Goal: Task Accomplishment & Management: Manage account settings

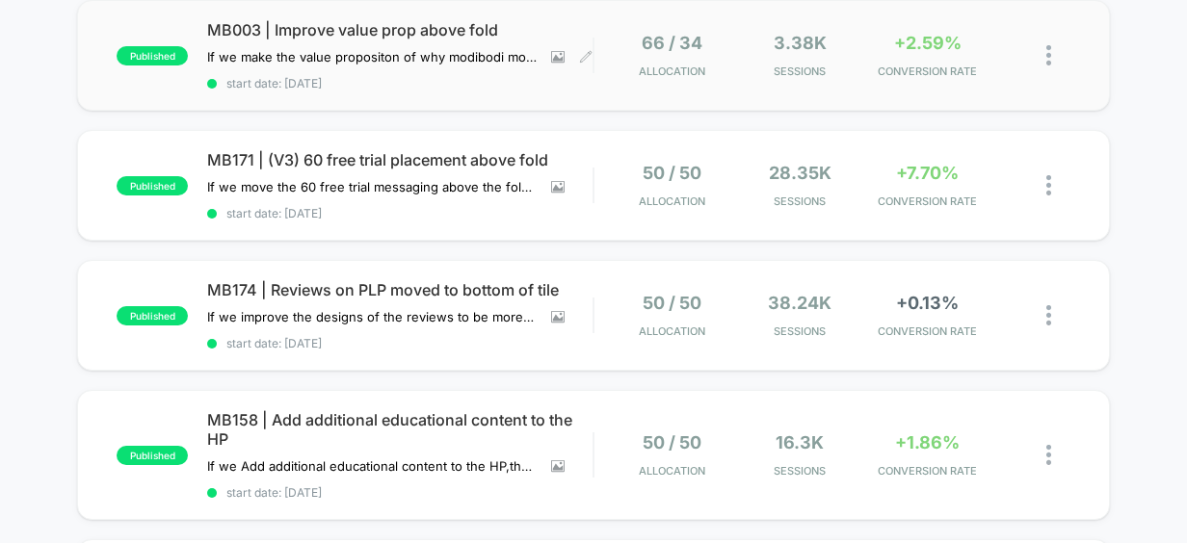
scroll to position [215, 0]
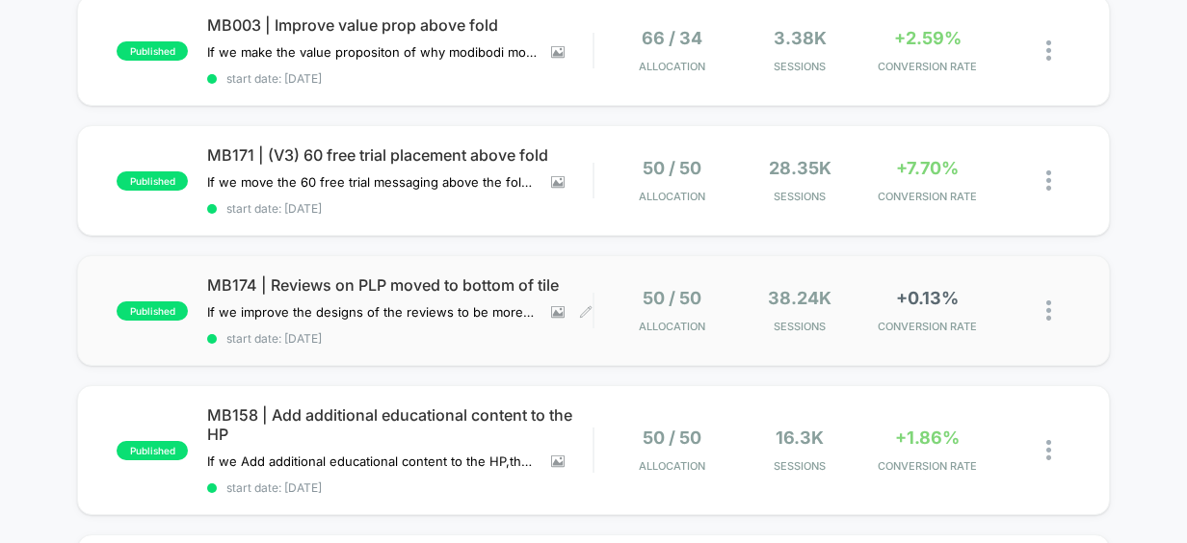
click at [421, 285] on span "MB174 | Reviews on PLP moved to bottom of tile" at bounding box center [399, 284] width 385 height 19
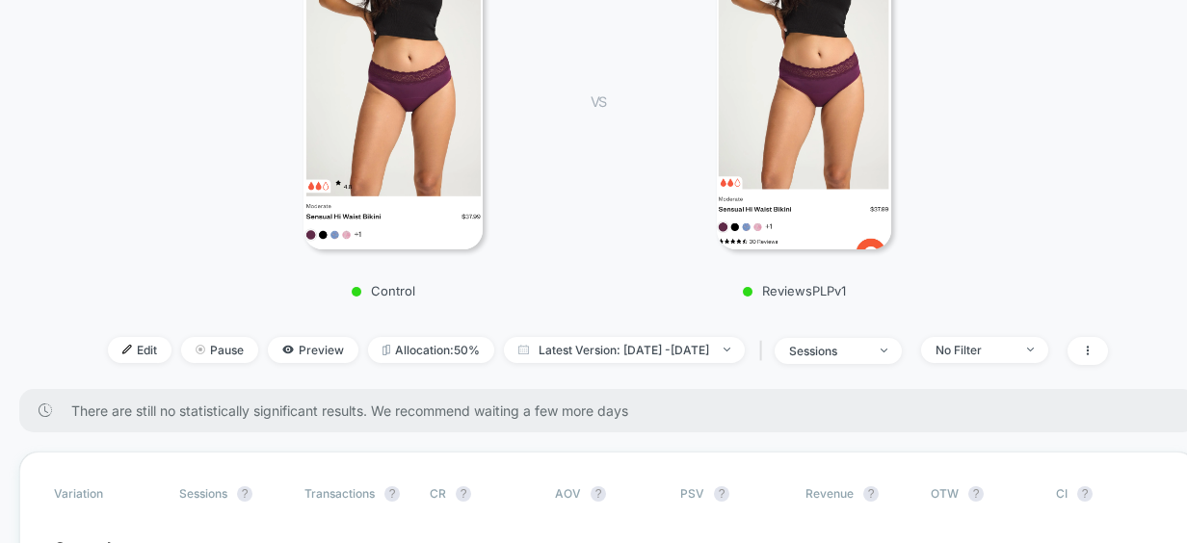
scroll to position [362, 0]
click at [181, 353] on span "Pause" at bounding box center [219, 351] width 77 height 26
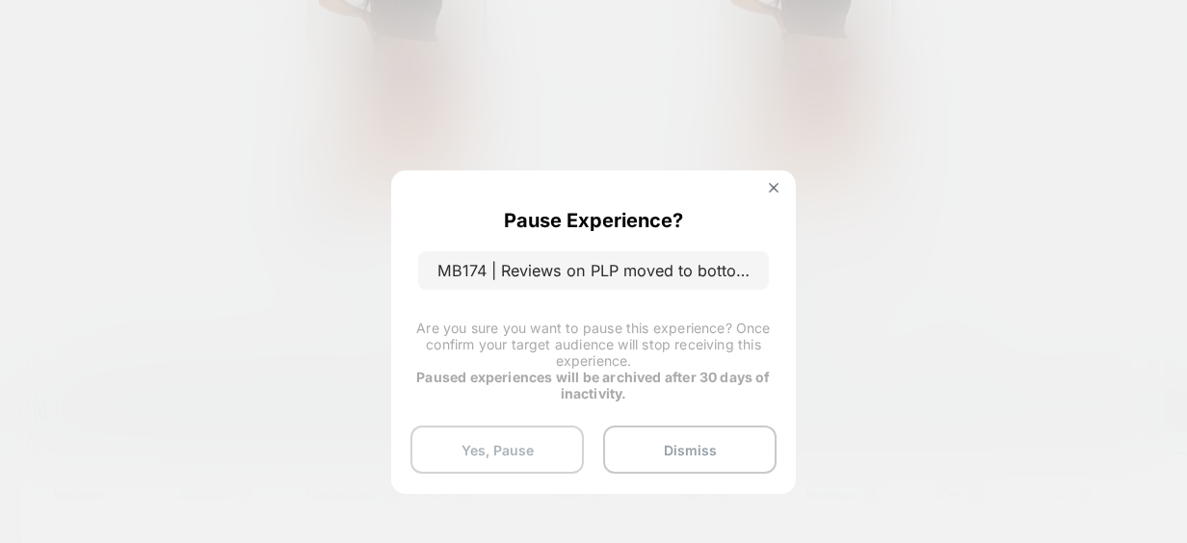
click at [516, 459] on button "Yes, Pause" at bounding box center [496, 450] width 173 height 48
